Goal: Task Accomplishment & Management: Manage account settings

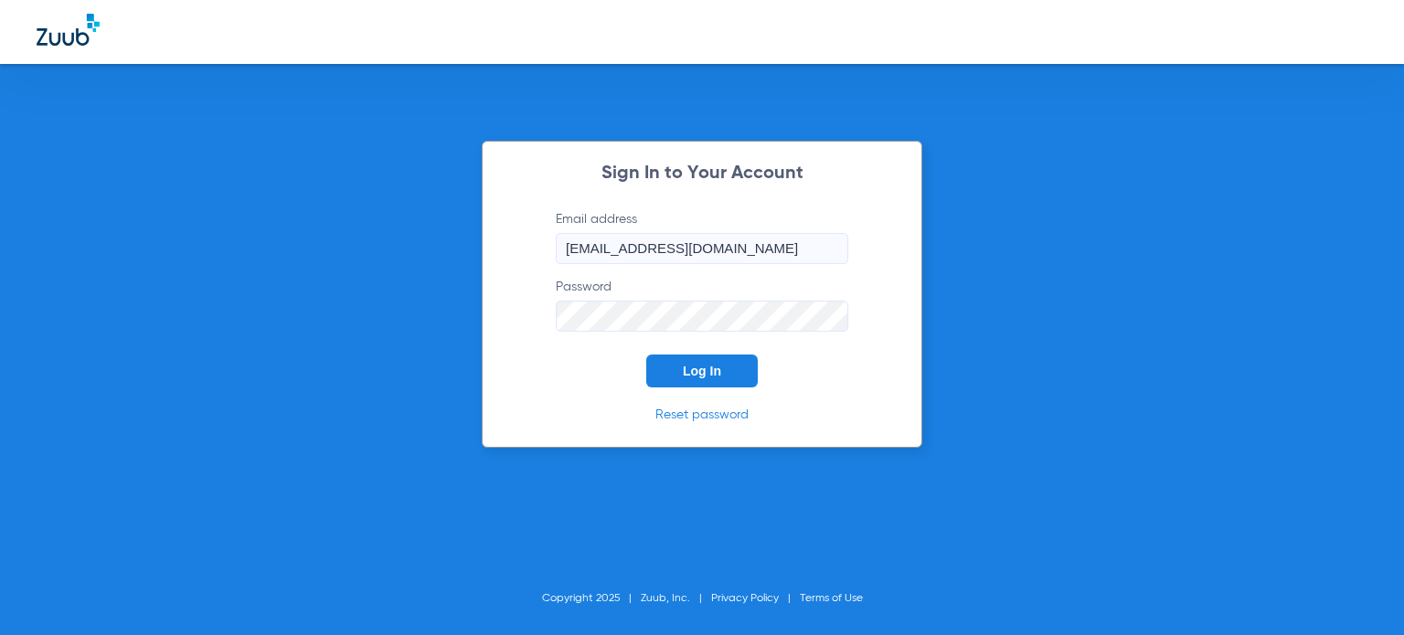
click at [662, 377] on button "Log In" at bounding box center [702, 371] width 112 height 33
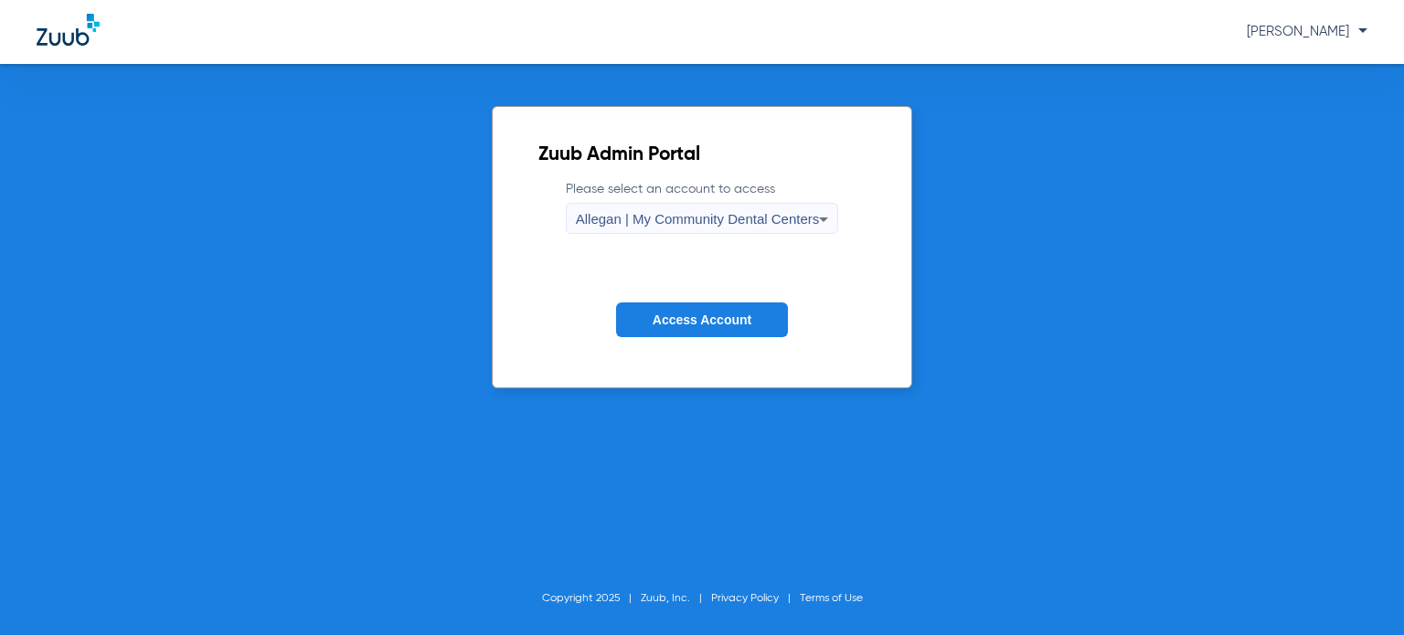
click at [659, 222] on span "Allegan | My Community Dental Centers" at bounding box center [698, 219] width 244 height 16
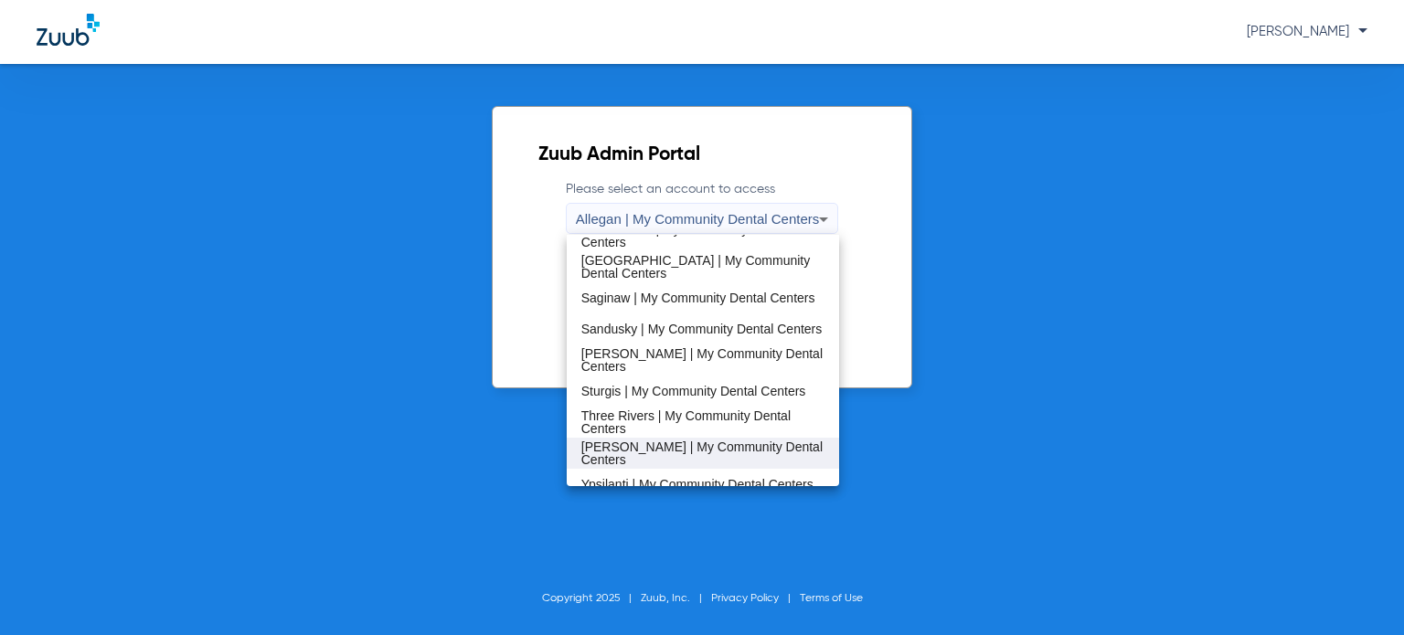
scroll to position [588, 0]
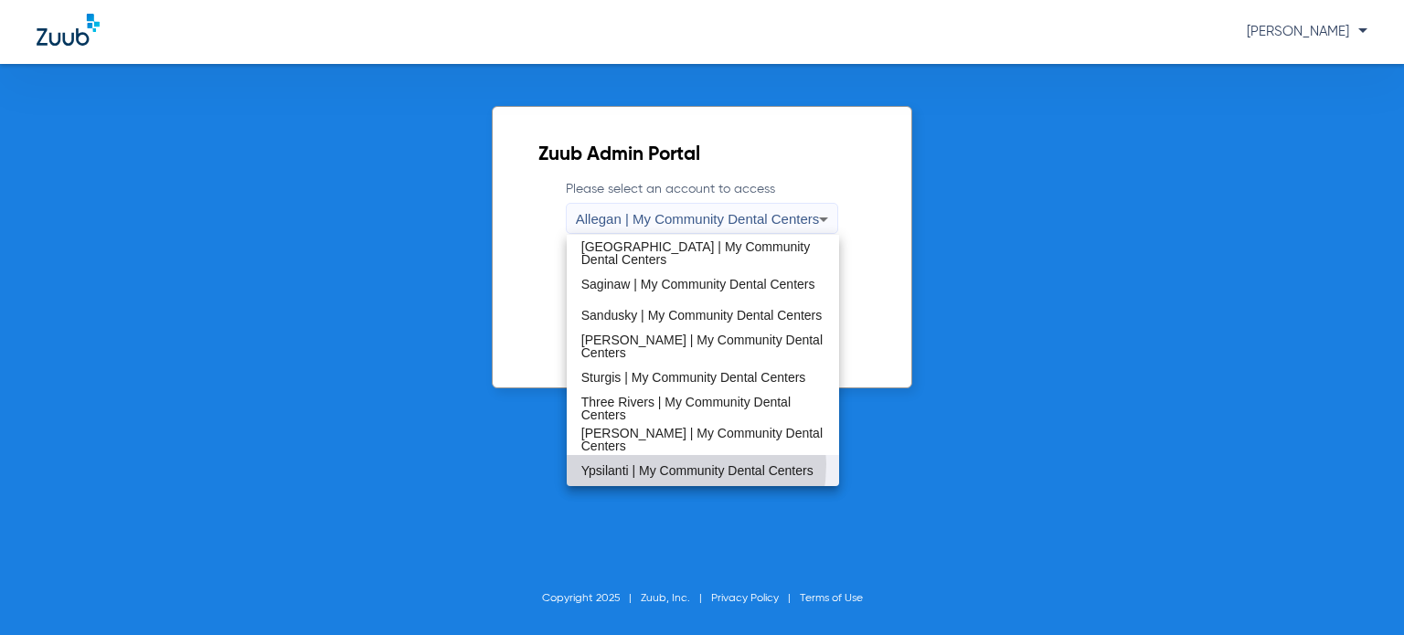
click at [663, 464] on span "Ypsilanti | My Community Dental Centers" at bounding box center [697, 470] width 232 height 13
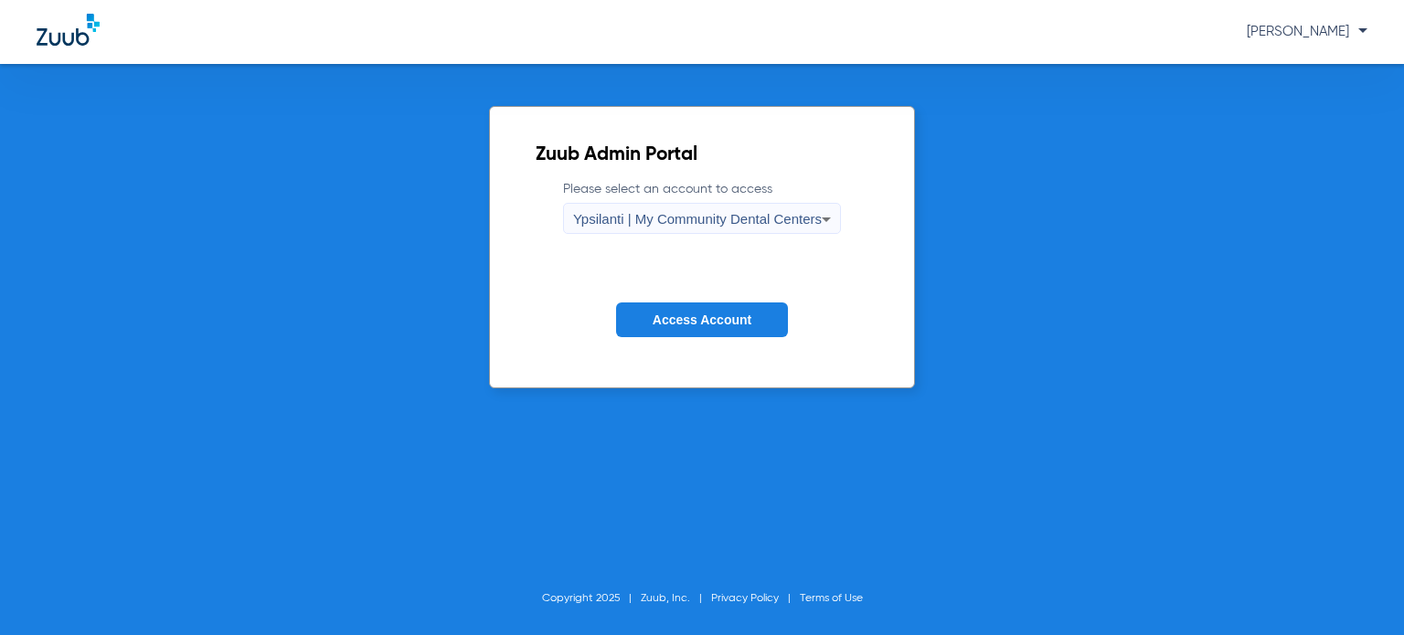
click at [658, 314] on span "Access Account" at bounding box center [702, 320] width 99 height 15
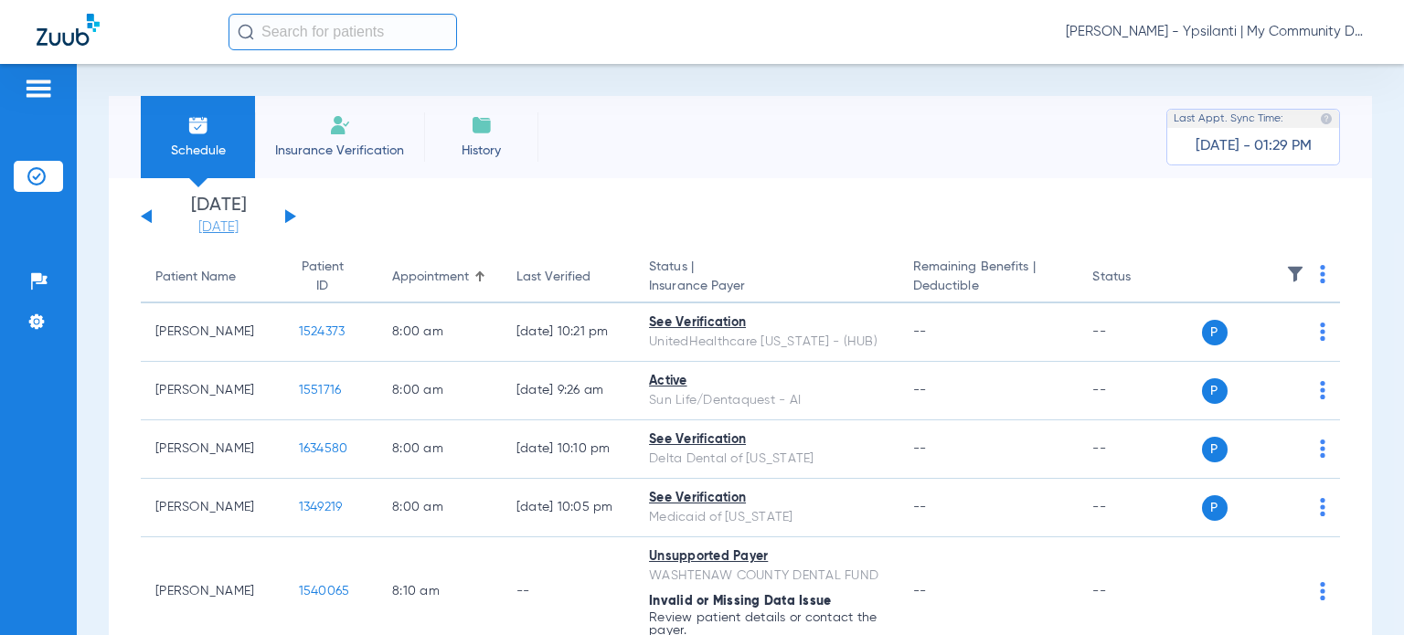
click at [236, 228] on link "[DATE]" at bounding box center [219, 227] width 110 height 18
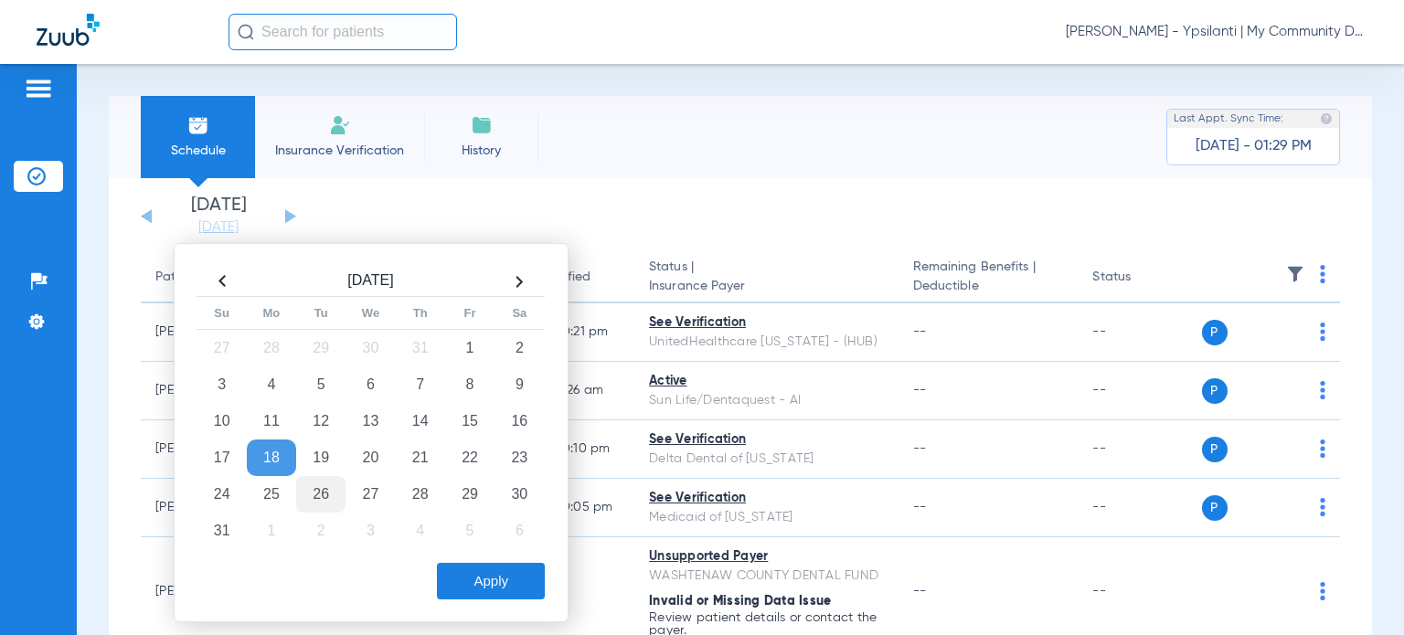
click at [319, 484] on td "26" at bounding box center [320, 494] width 49 height 37
click at [523, 566] on button "Apply" at bounding box center [491, 581] width 108 height 37
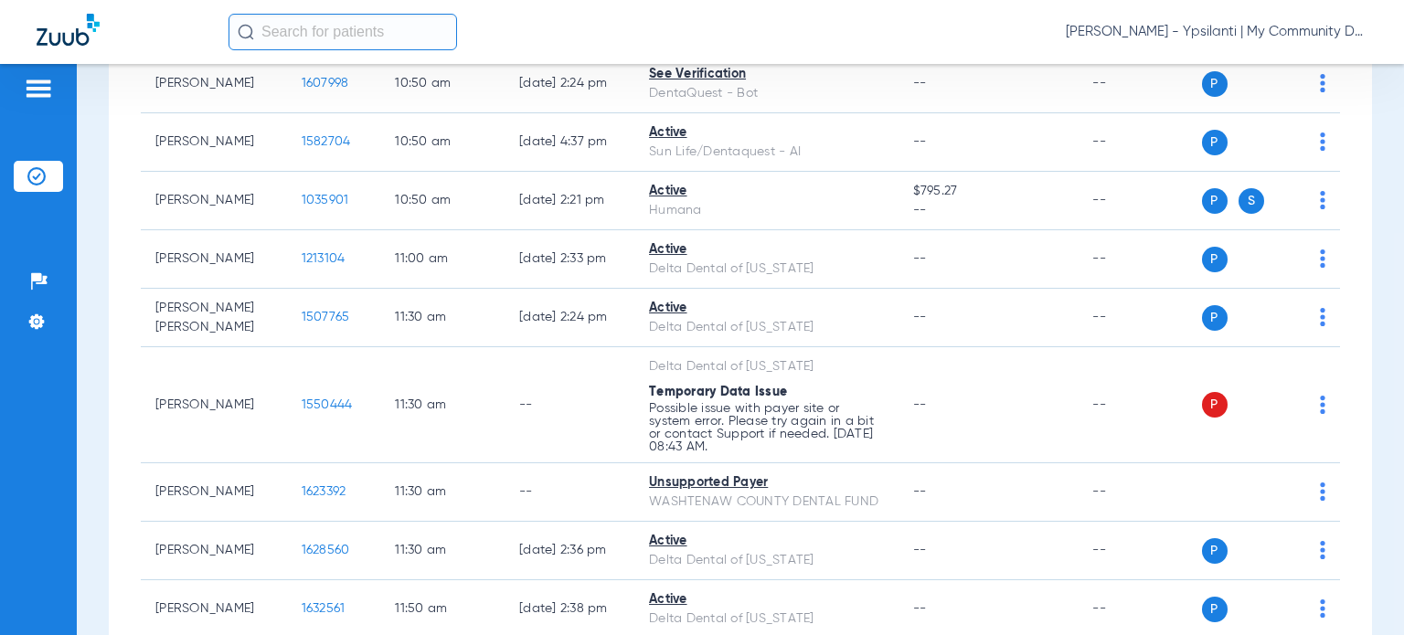
scroll to position [1737, 0]
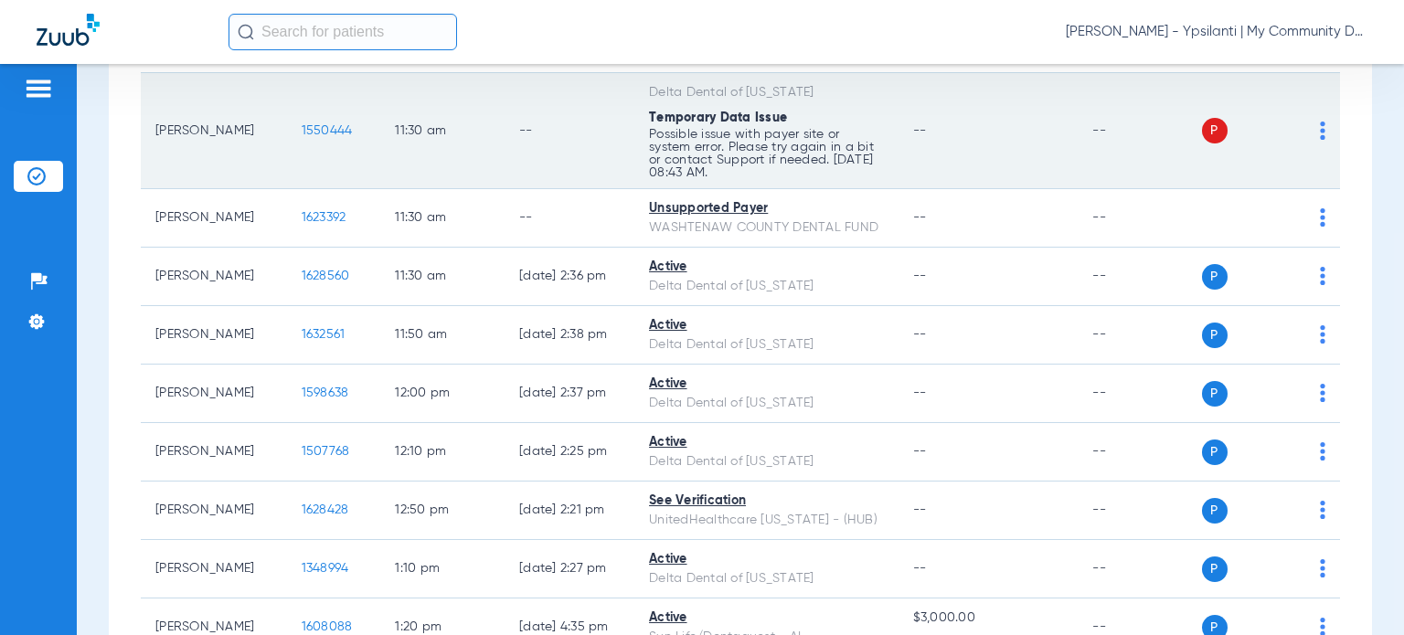
drag, startPoint x: 1305, startPoint y: 143, endPoint x: 1312, endPoint y: 151, distance: 10.4
click at [1305, 143] on div "P S" at bounding box center [1264, 131] width 124 height 26
click at [1320, 140] on img at bounding box center [1322, 131] width 5 height 18
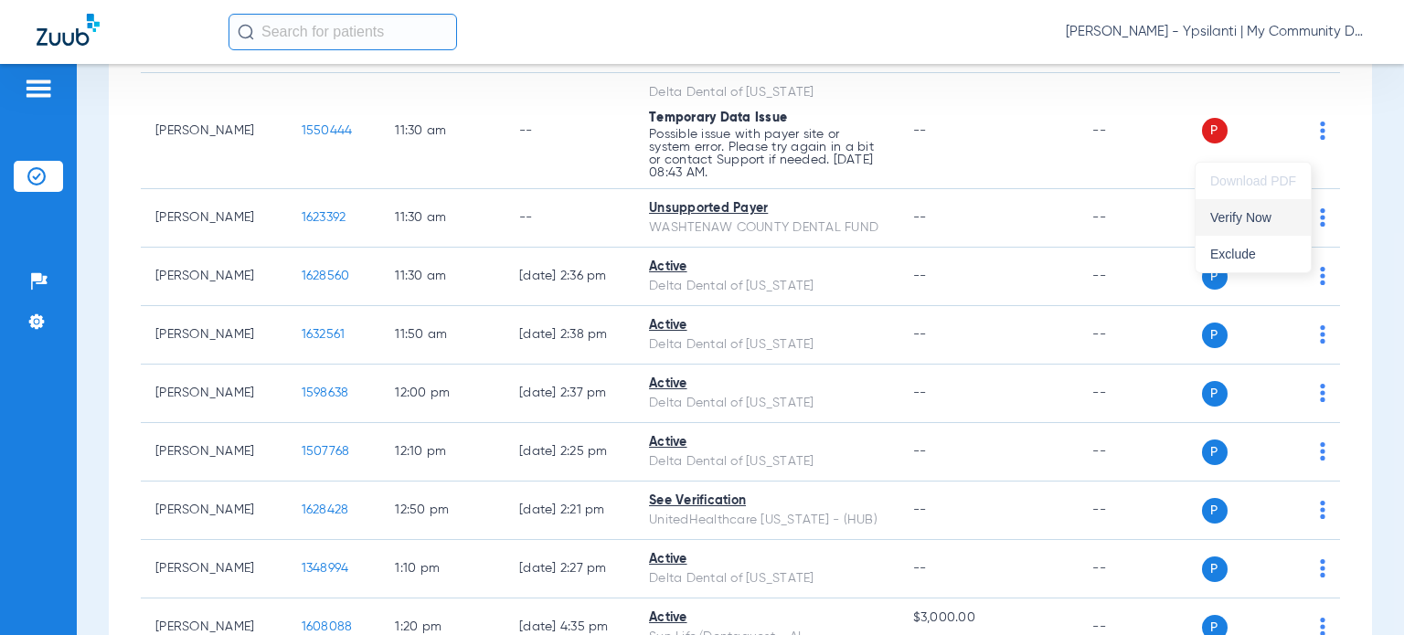
click at [1287, 217] on span "Verify Now" at bounding box center [1253, 217] width 86 height 13
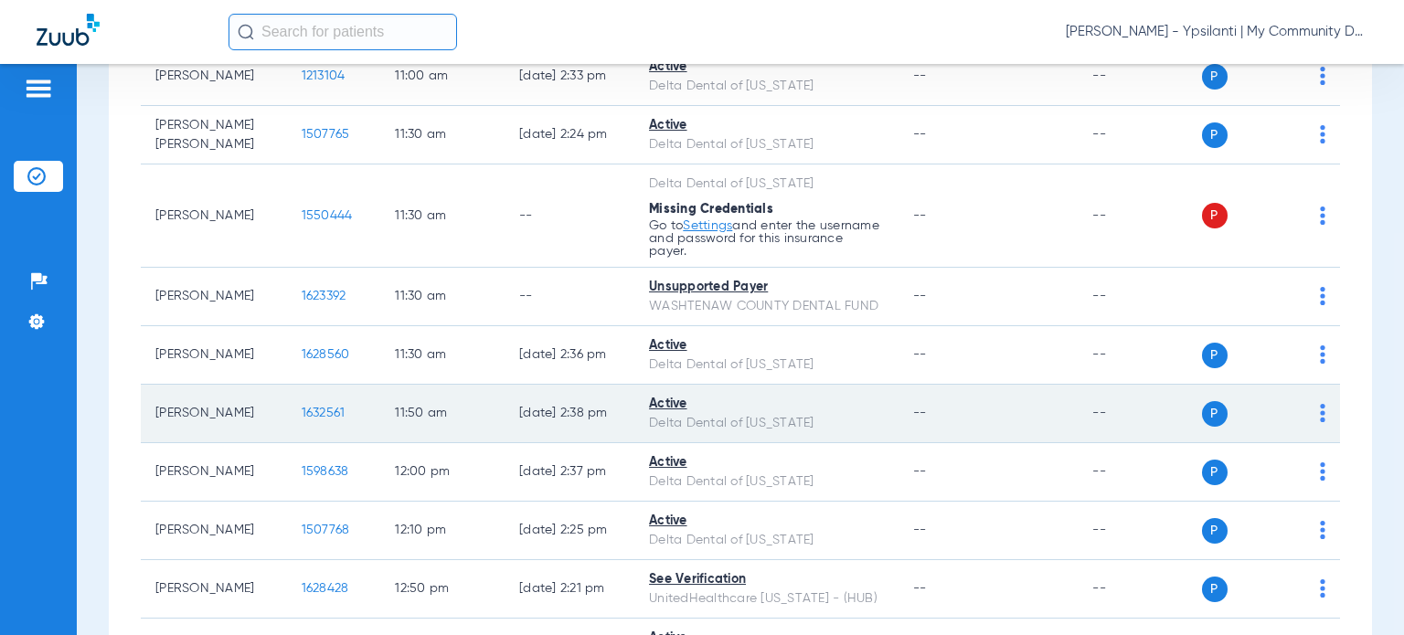
scroll to position [1554, 0]
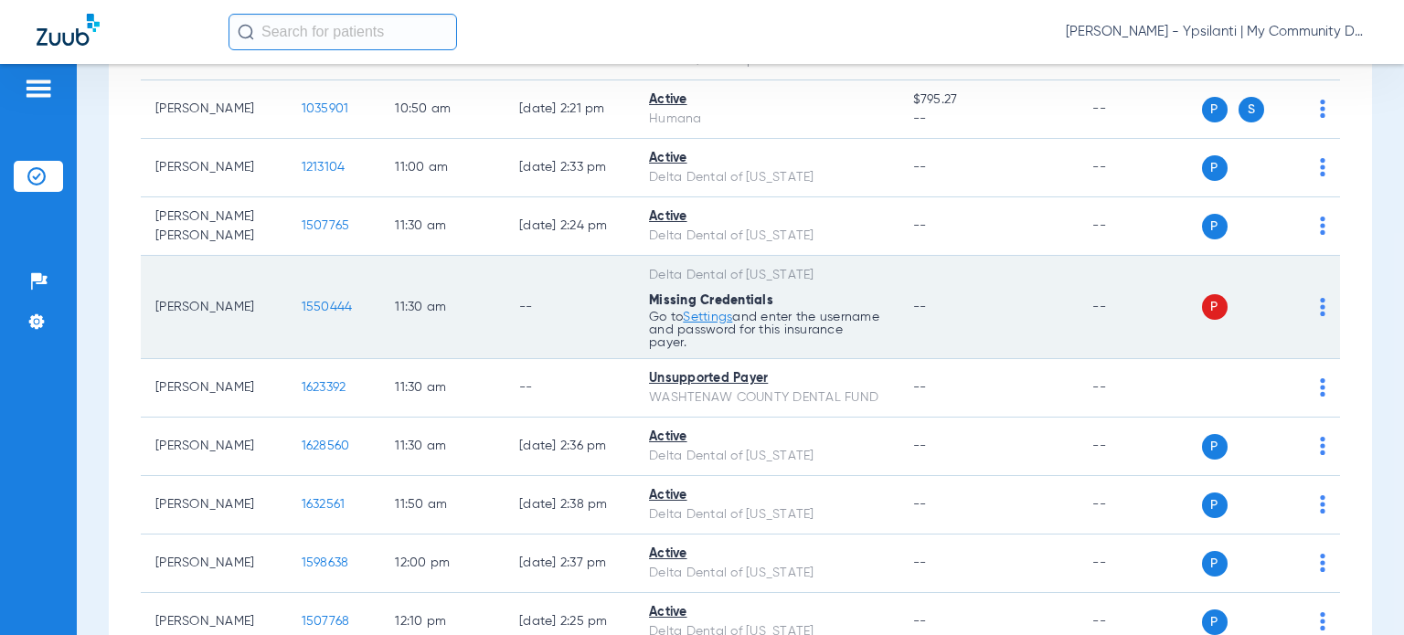
click at [720, 324] on link "Settings" at bounding box center [707, 317] width 49 height 13
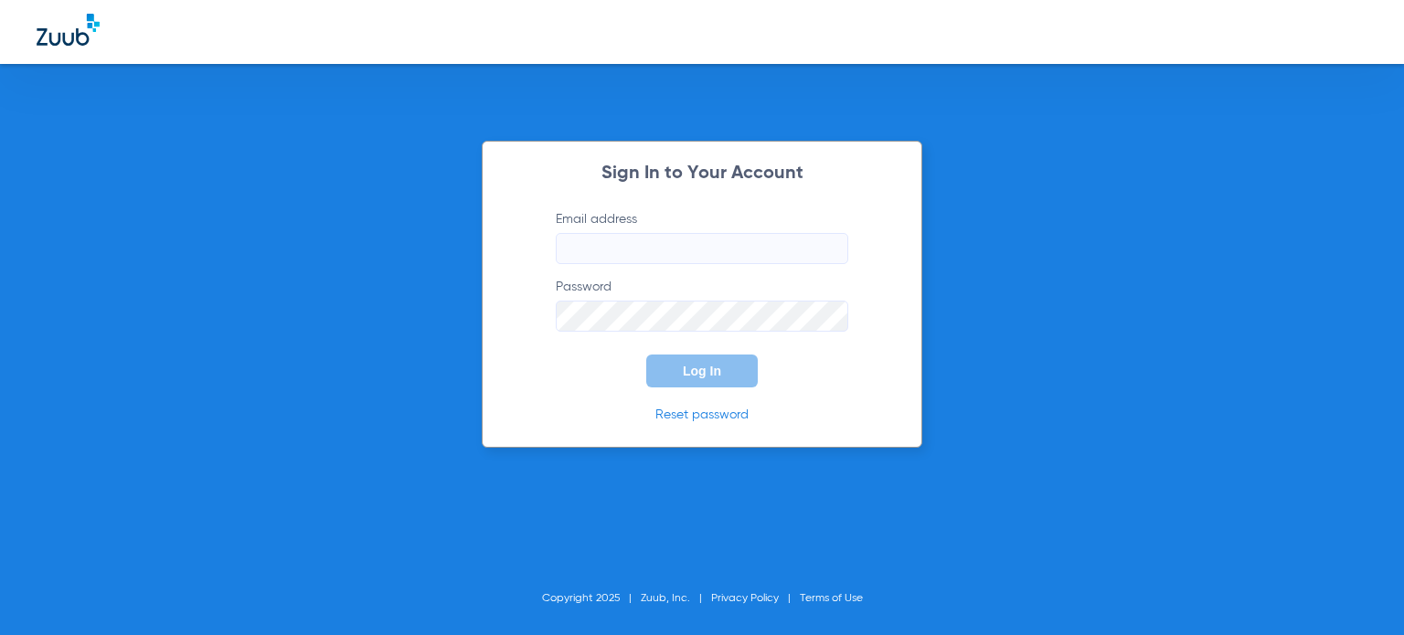
type input "[EMAIL_ADDRESS][DOMAIN_NAME]"
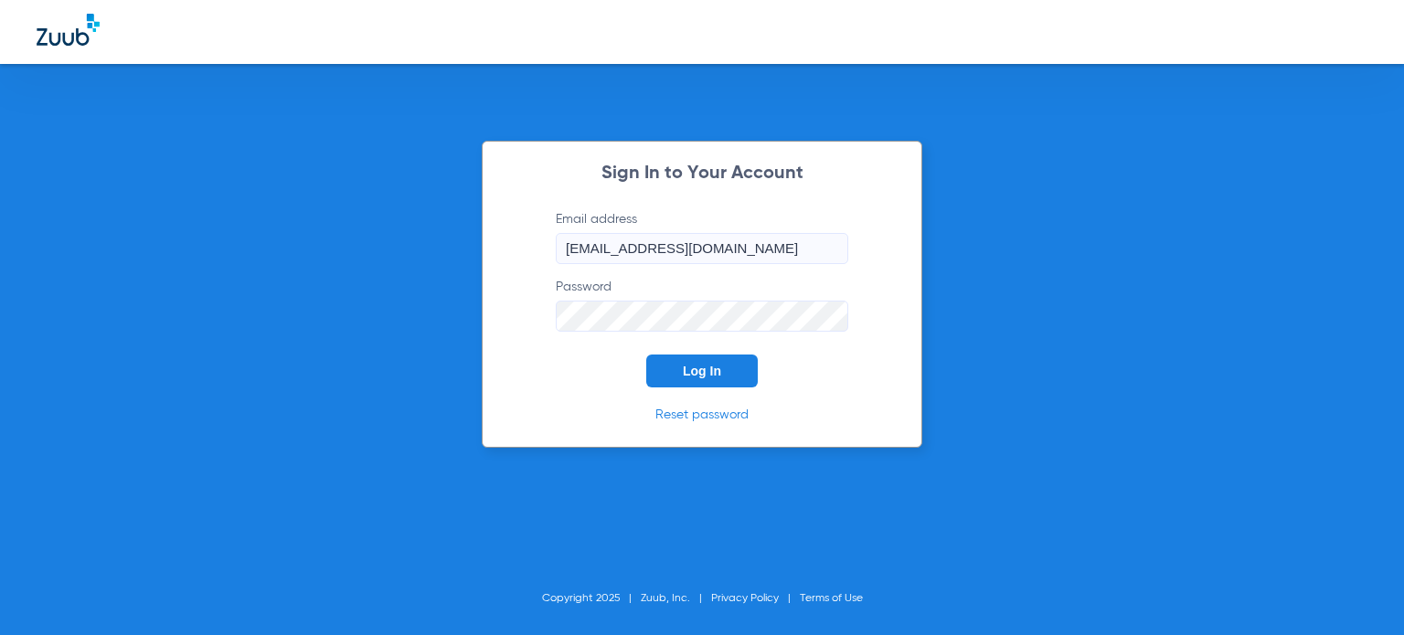
click at [1263, 199] on div "Sign In to Your Account Email address [EMAIL_ADDRESS][DOMAIN_NAME] Password Log…" at bounding box center [702, 317] width 1404 height 635
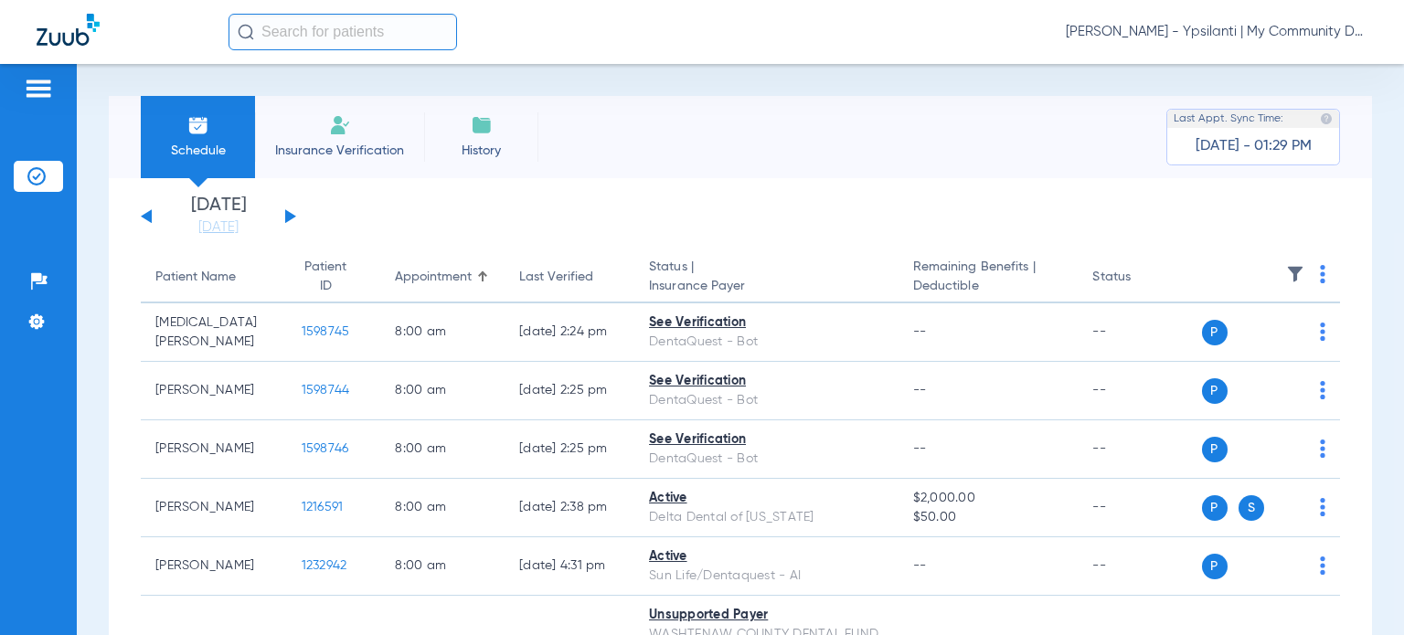
click at [1251, 36] on span "[PERSON_NAME] - Ypsilanti | My Community Dental Centers" at bounding box center [1217, 32] width 302 height 18
click at [1271, 76] on button "Account Selection" at bounding box center [1299, 65] width 132 height 37
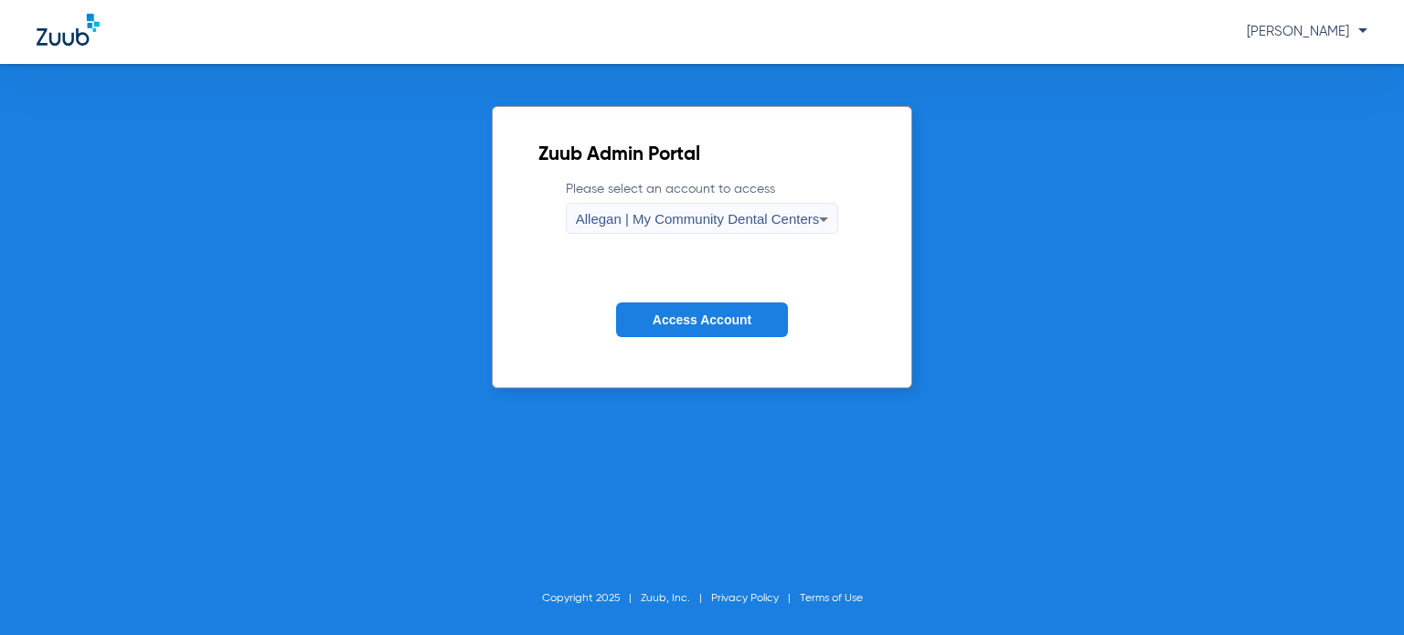
click at [634, 218] on span "Allegan | My Community Dental Centers" at bounding box center [698, 219] width 244 height 16
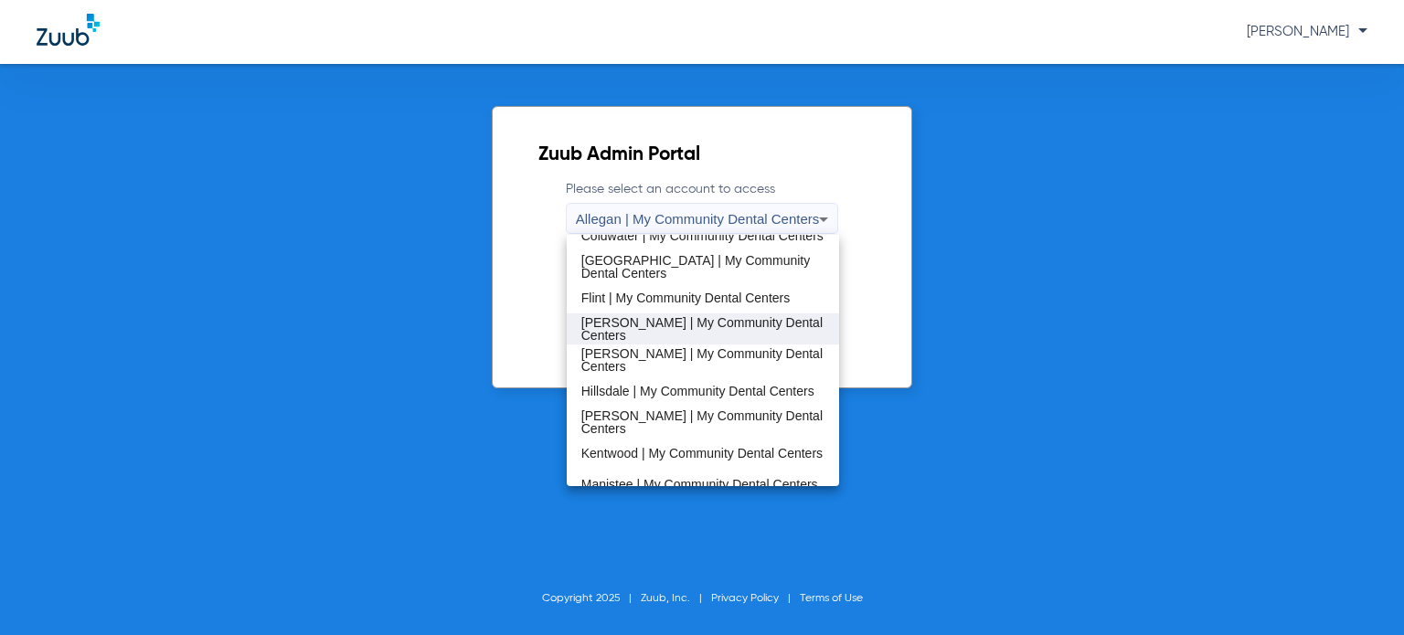
scroll to position [548, 0]
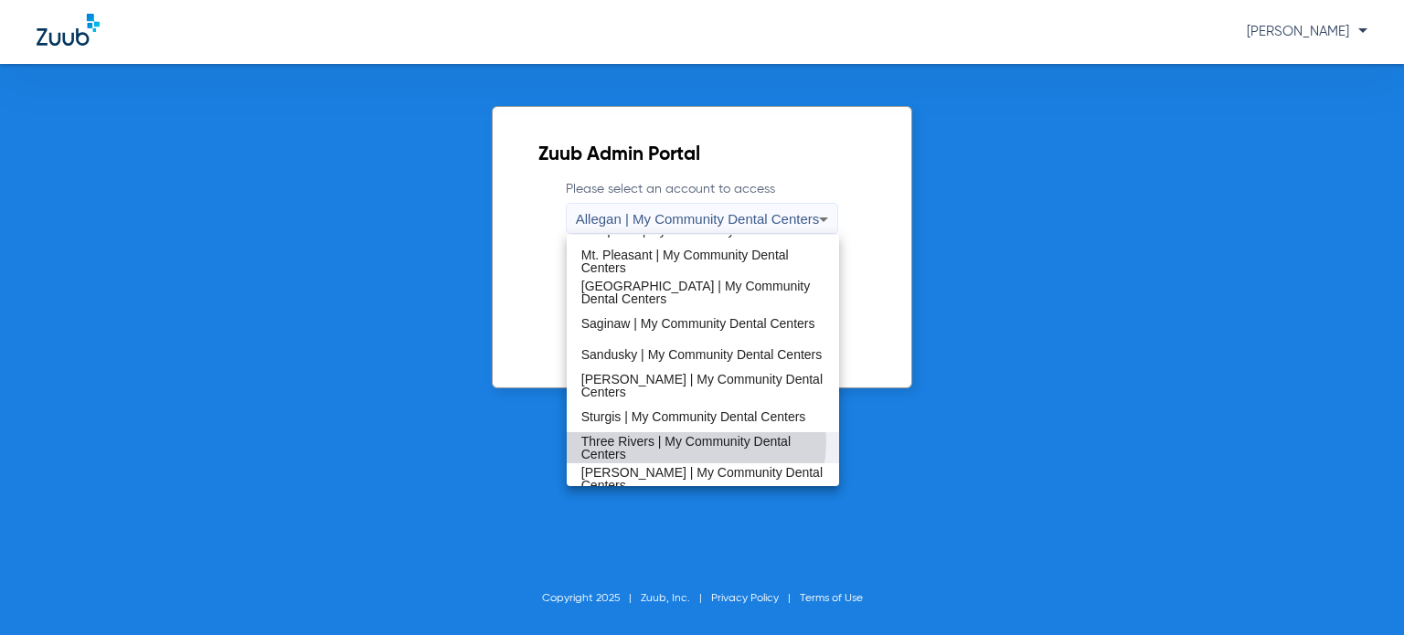
click at [684, 441] on span "Three Rivers | My Community Dental Centers" at bounding box center [702, 448] width 243 height 26
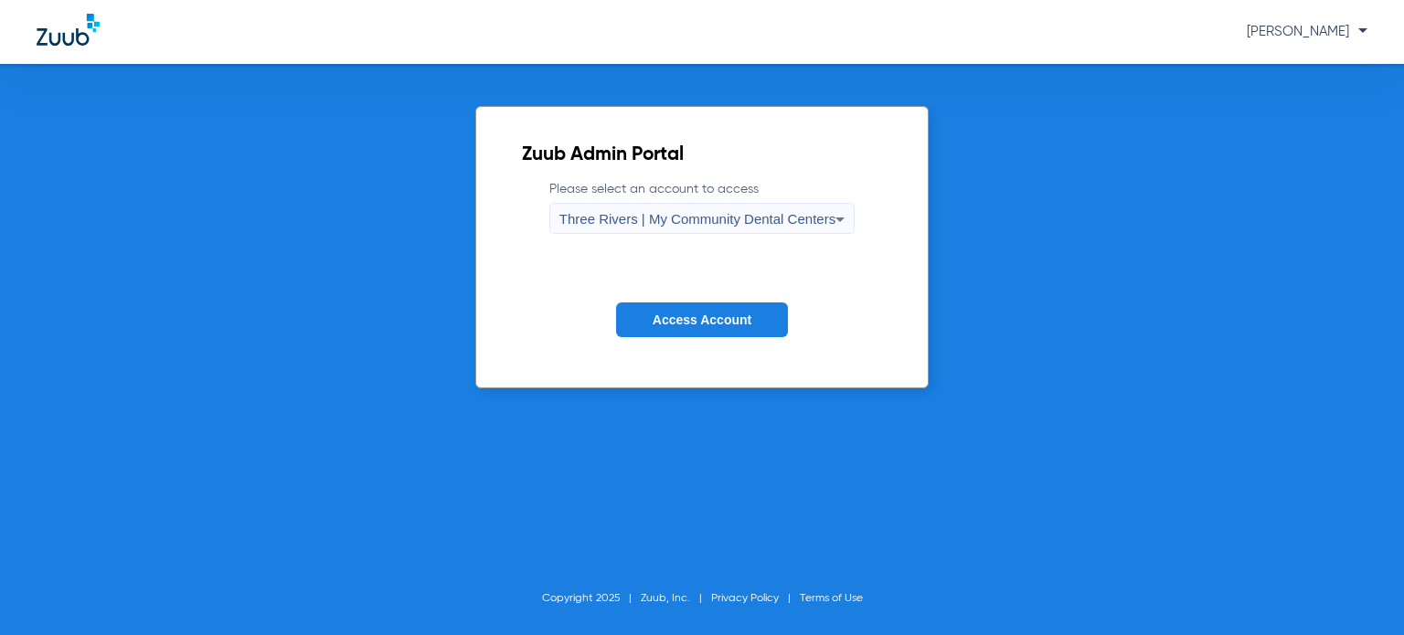
click at [680, 330] on button "Access Account" at bounding box center [702, 321] width 172 height 36
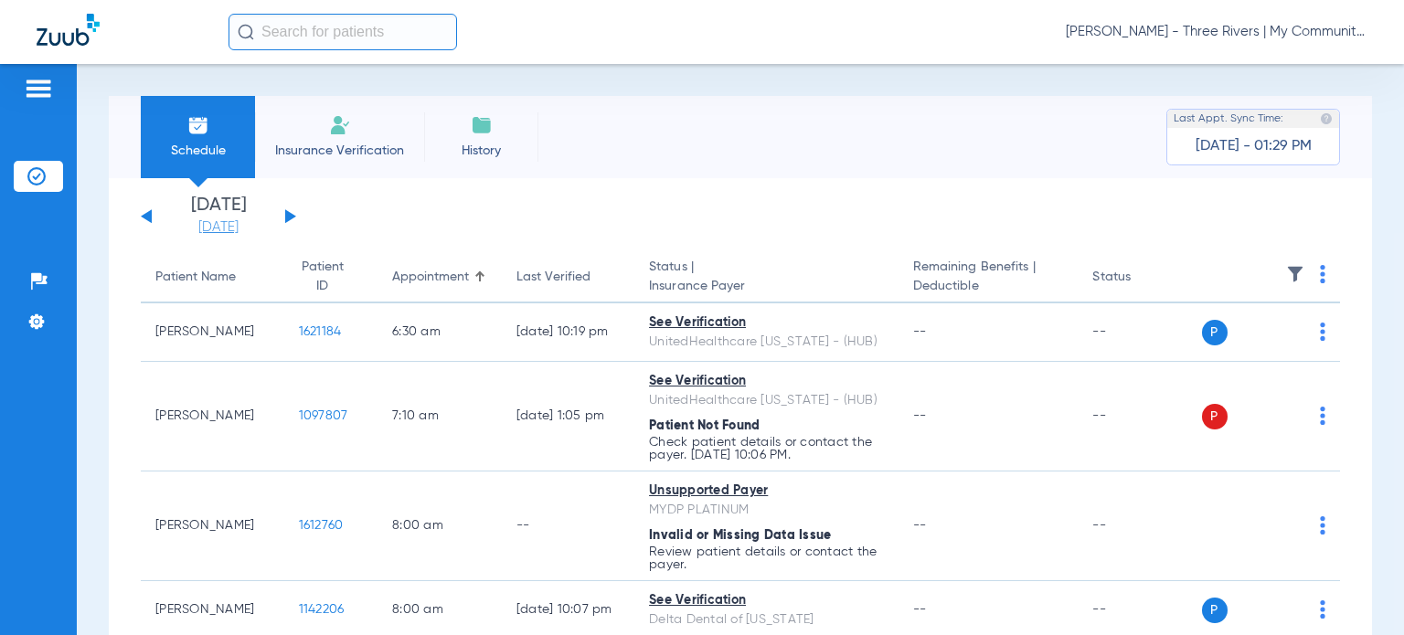
click at [221, 224] on link "[DATE]" at bounding box center [219, 227] width 110 height 18
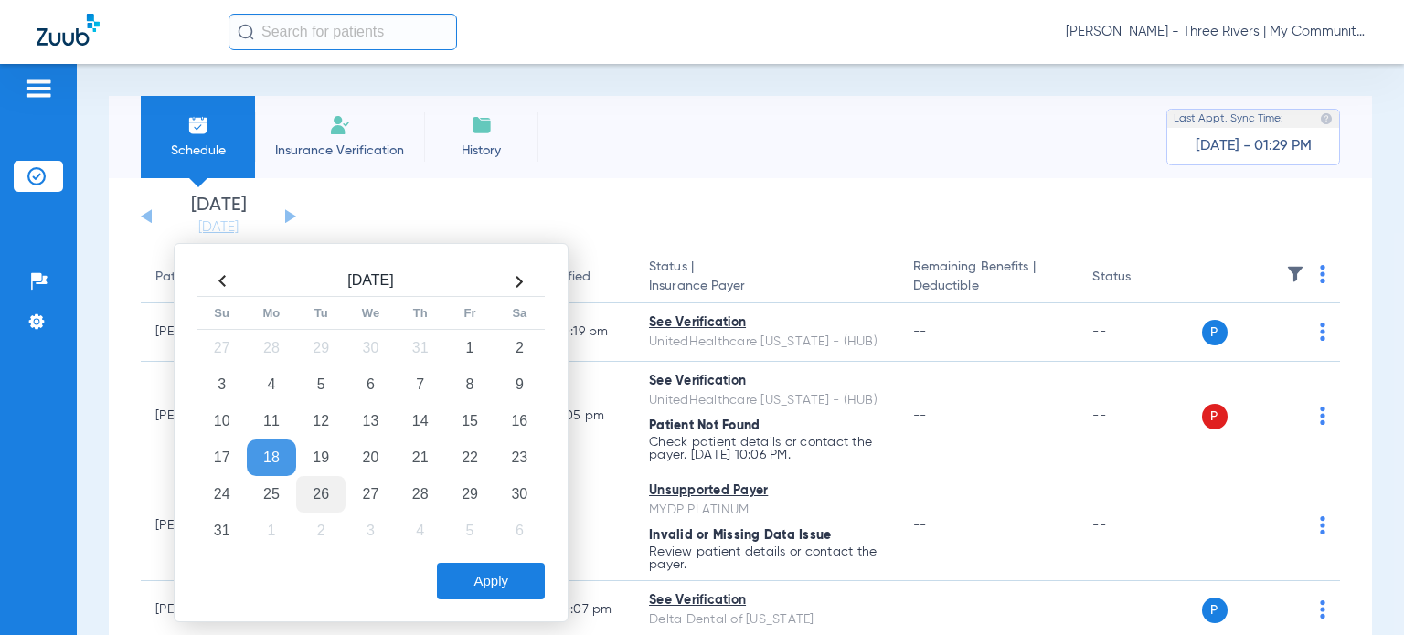
click at [327, 500] on td "26" at bounding box center [320, 494] width 49 height 37
click at [523, 579] on button "Apply" at bounding box center [491, 581] width 108 height 37
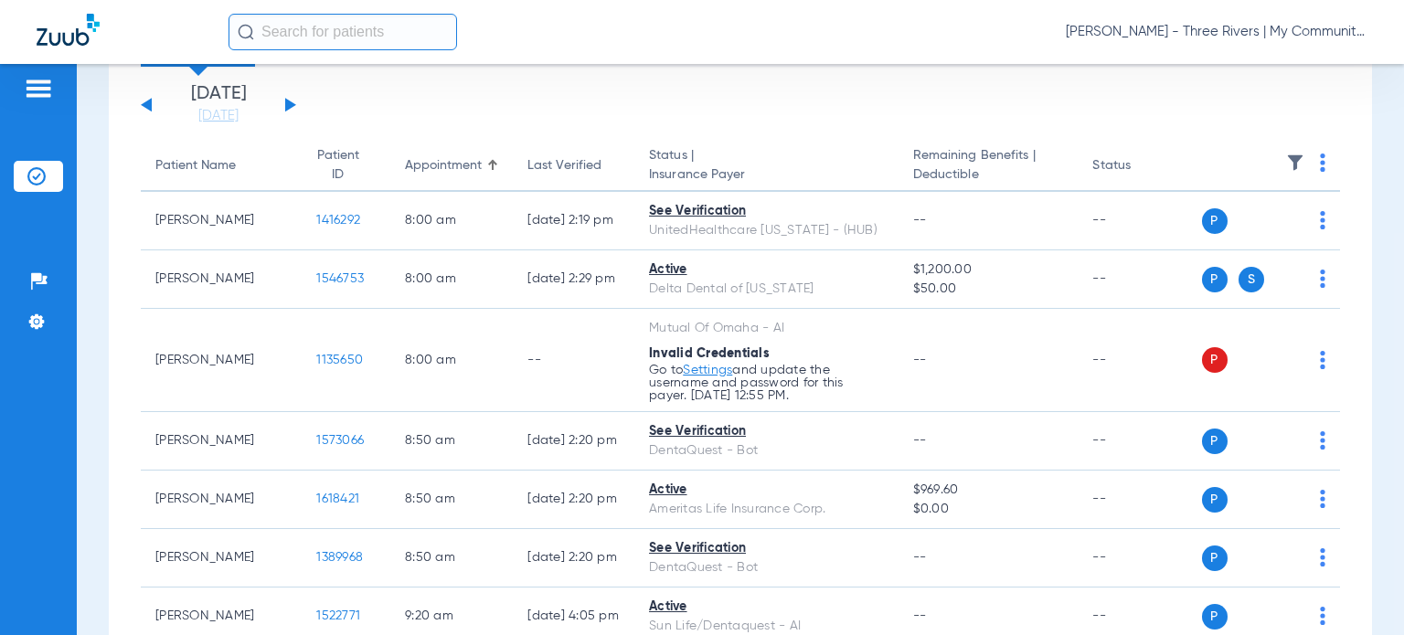
scroll to position [183, 0]
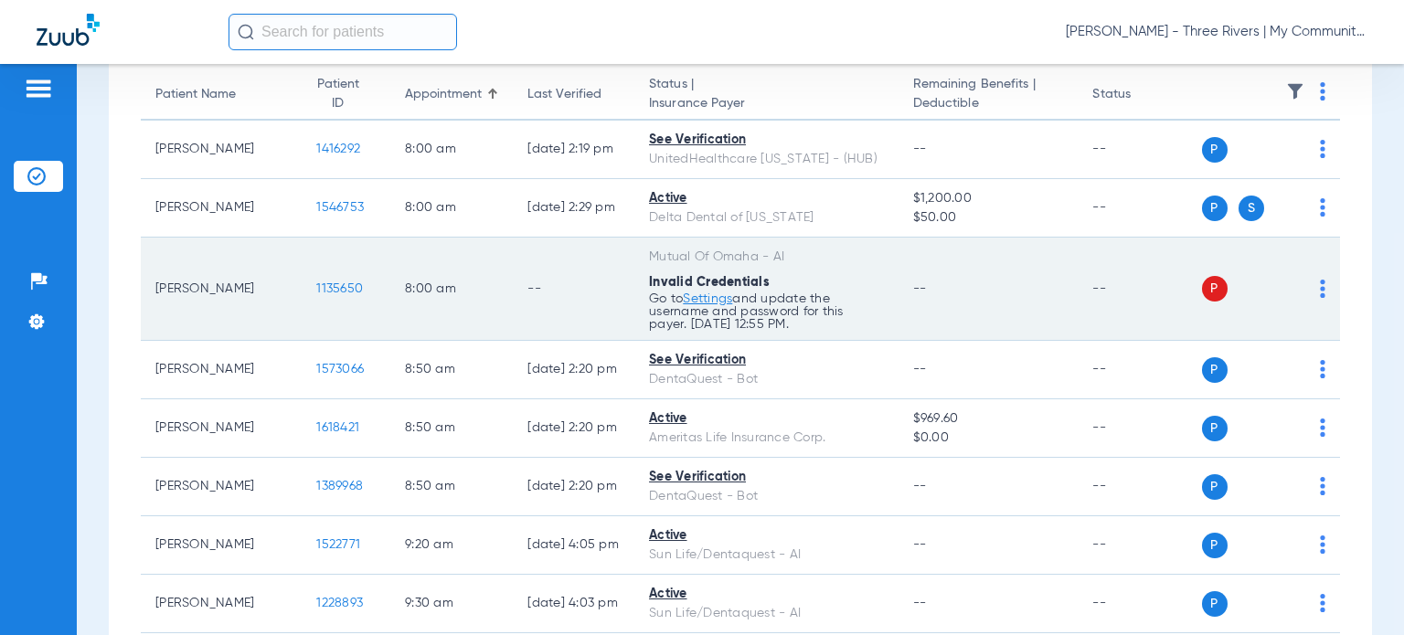
click at [1320, 293] on img at bounding box center [1322, 289] width 5 height 18
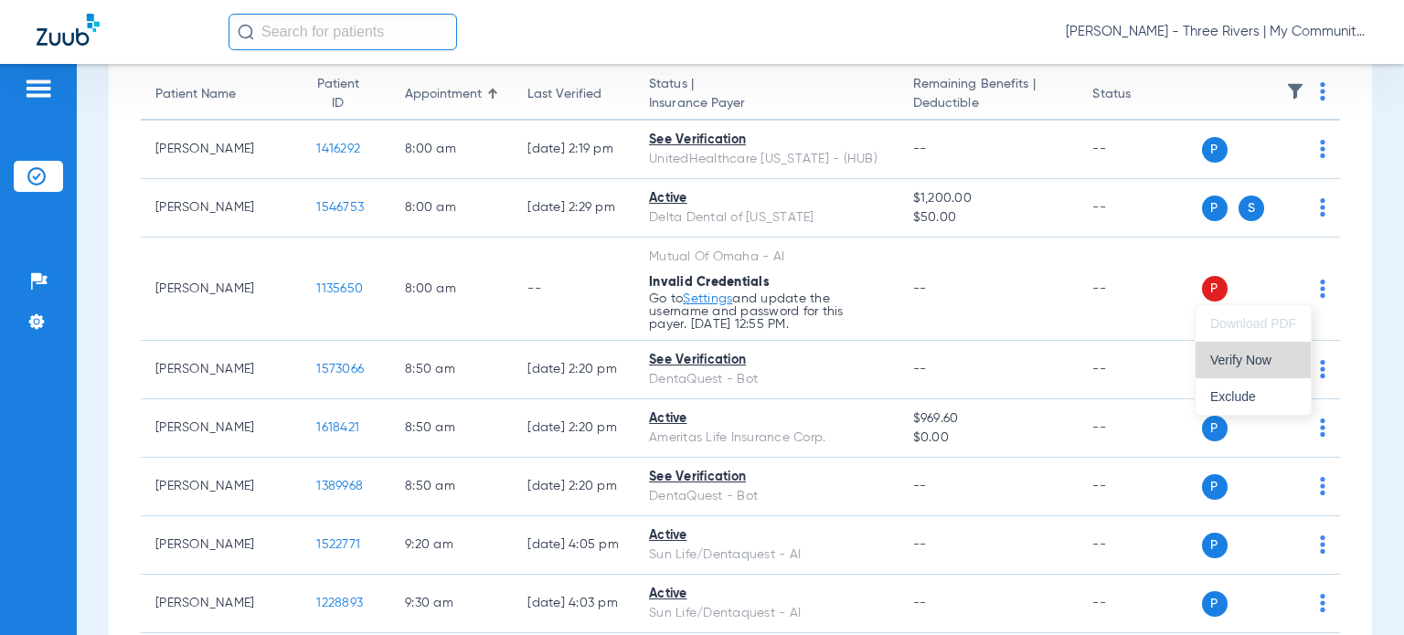
click at [1294, 360] on span "Verify Now" at bounding box center [1253, 360] width 86 height 13
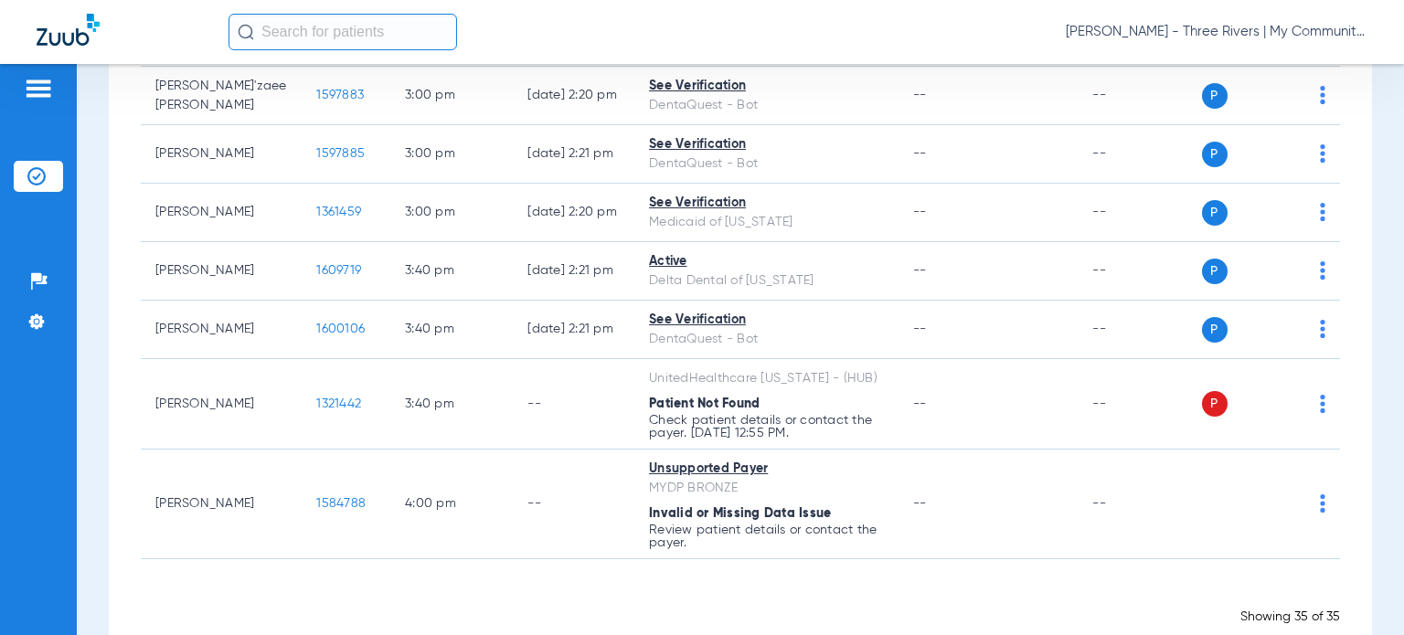
scroll to position [1952, 0]
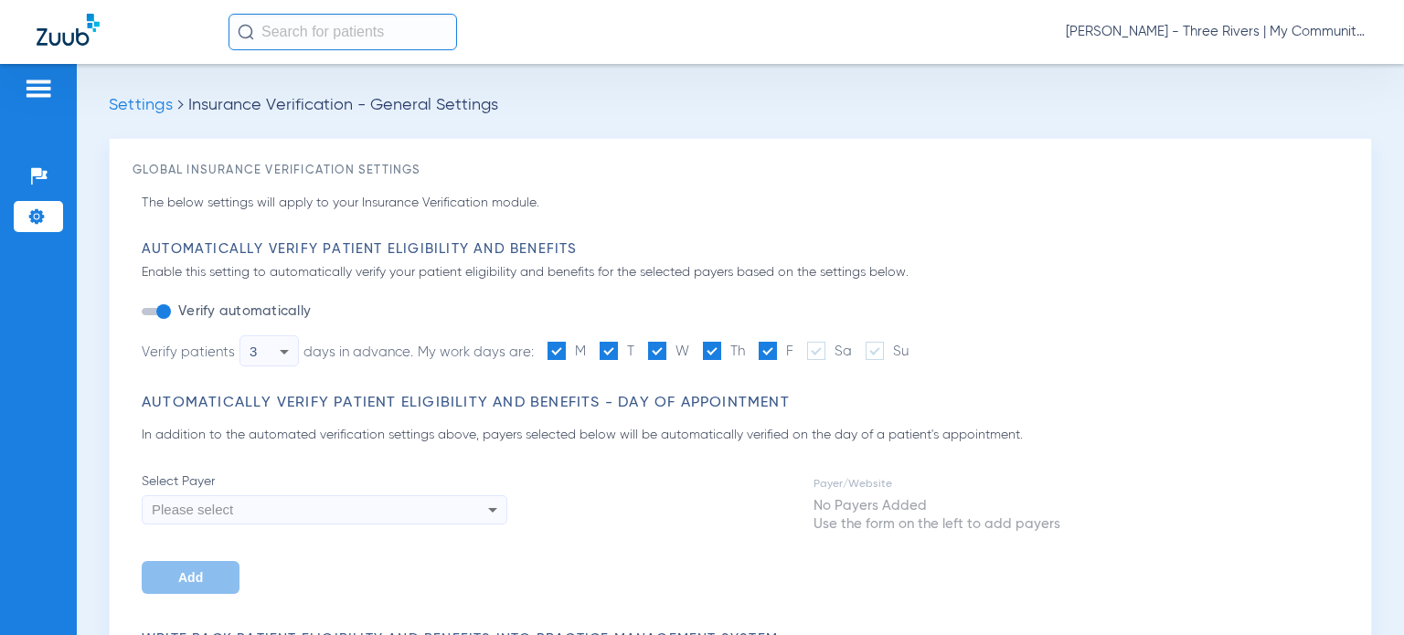
type input "1"
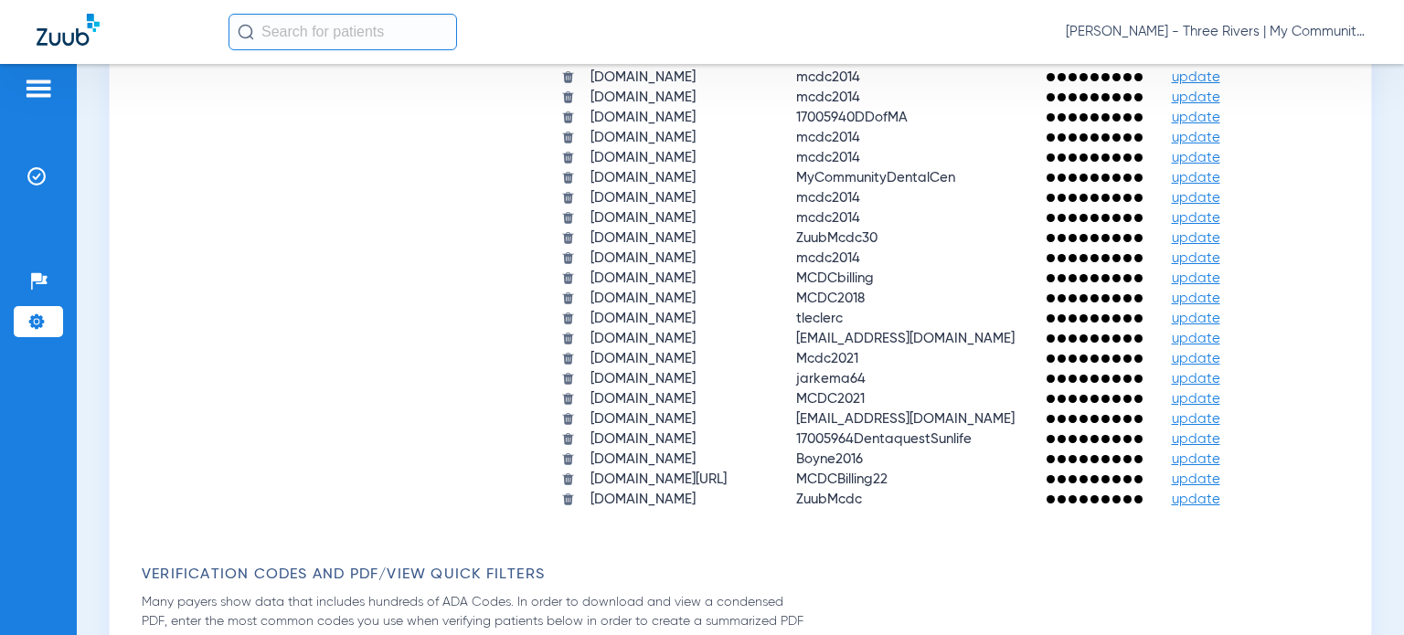
scroll to position [1828, 0]
